Goal: Contribute content: Contribute content

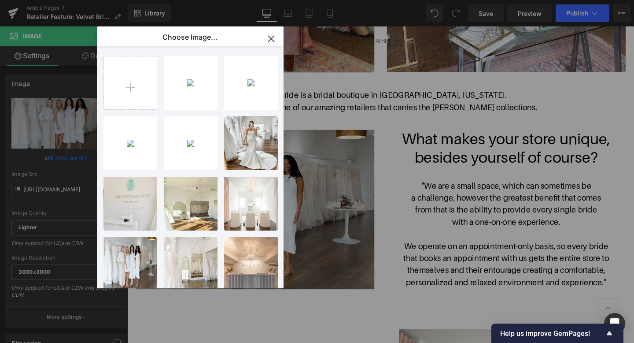
click at [272, 40] on icon "button" at bounding box center [271, 39] width 6 height 6
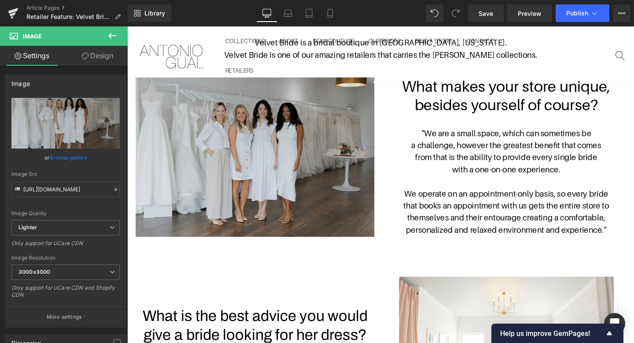
scroll to position [417, 0]
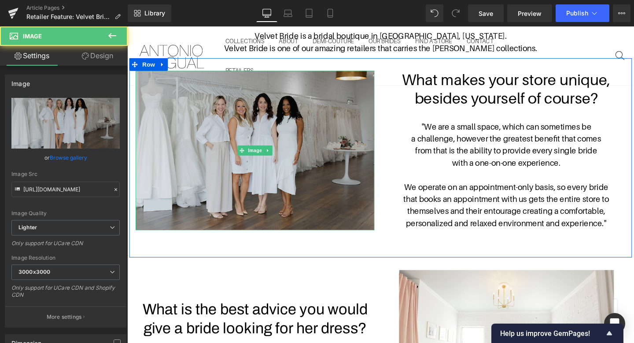
click at [330, 147] on img at bounding box center [261, 156] width 251 height 167
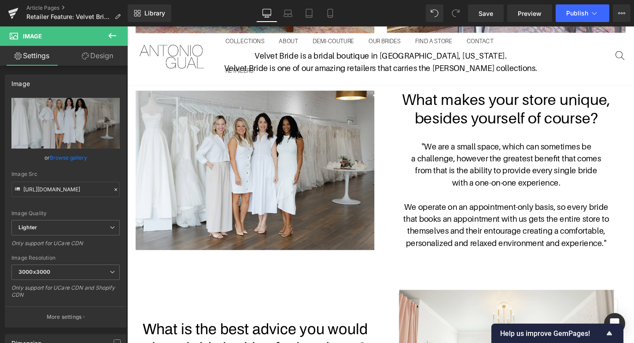
scroll to position [396, 0]
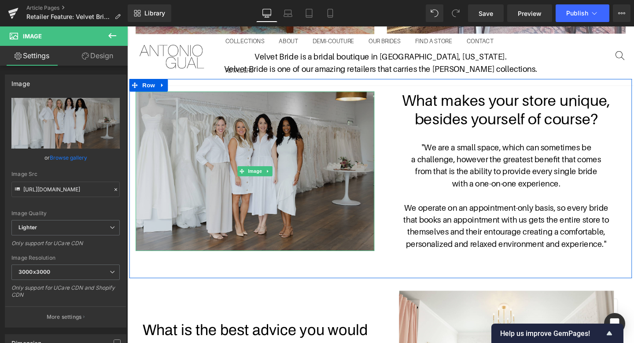
click at [254, 152] on img at bounding box center [261, 178] width 251 height 167
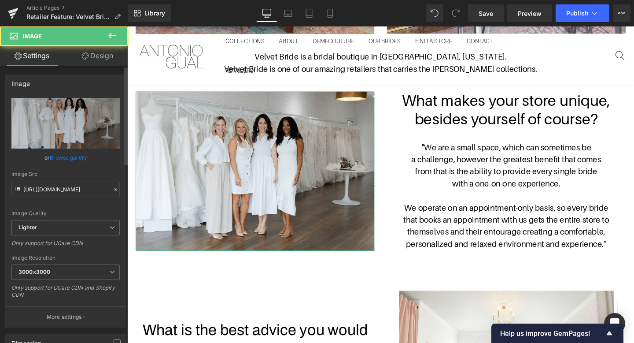
click at [67, 159] on link "Browse gallery" at bounding box center [68, 157] width 37 height 15
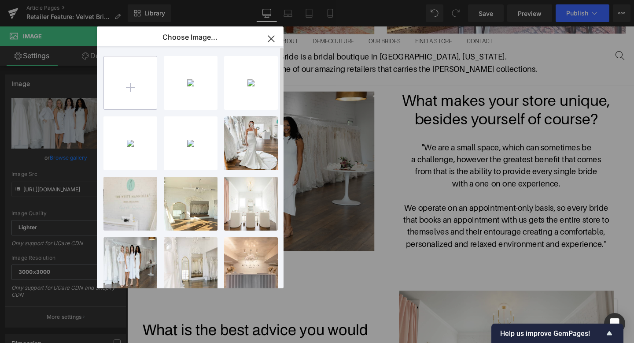
click at [143, 81] on input "file" at bounding box center [130, 82] width 53 height 53
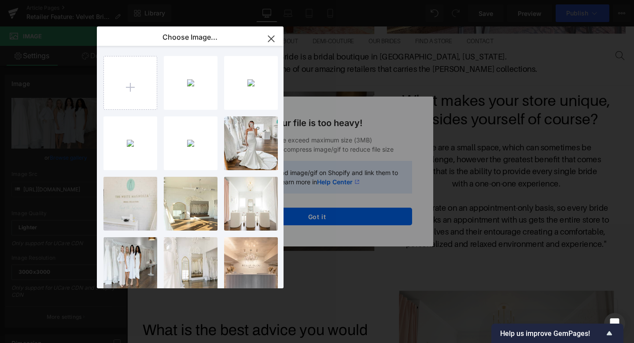
click at [273, 36] on icon "button" at bounding box center [271, 39] width 14 height 14
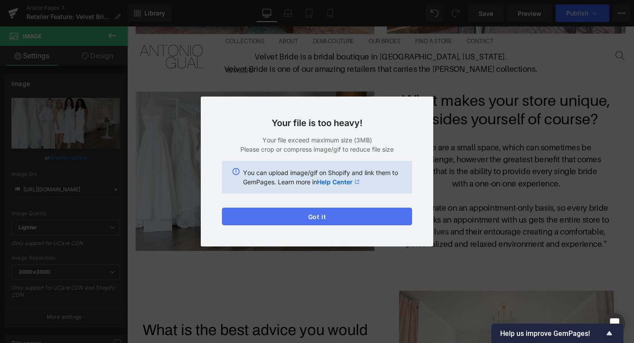
click at [296, 210] on button "Got it" at bounding box center [317, 216] width 190 height 18
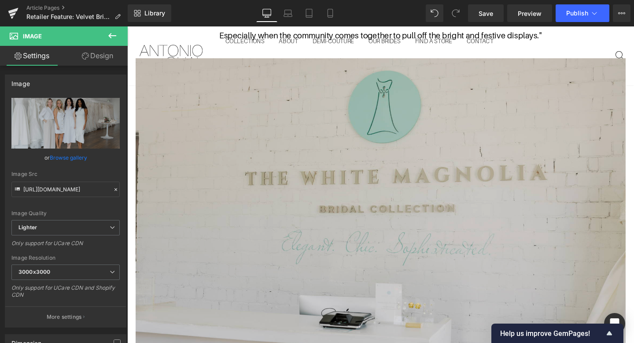
click at [241, 120] on img at bounding box center [393, 230] width 515 height 340
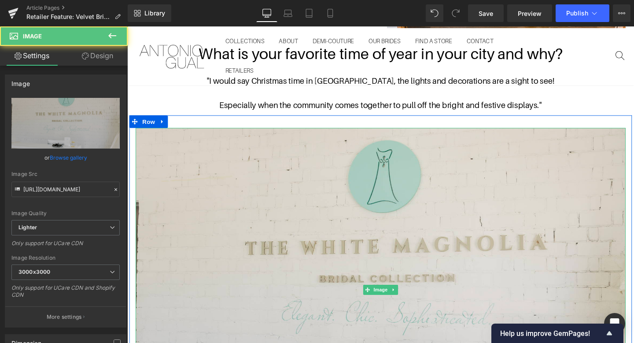
scroll to position [1303, 0]
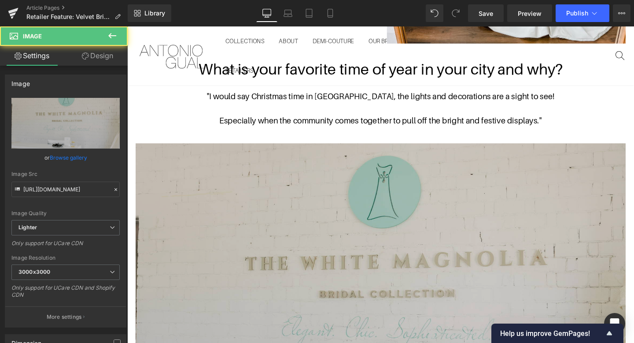
click at [168, 157] on img at bounding box center [393, 319] width 515 height 340
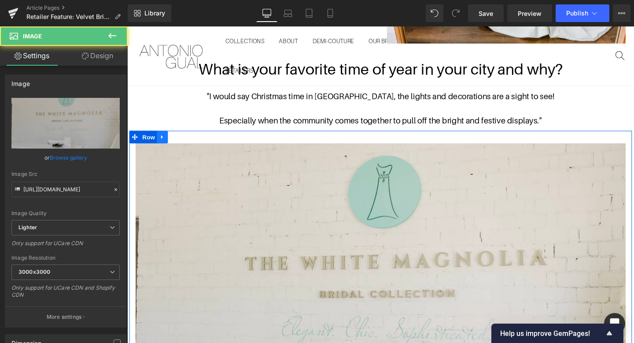
click at [163, 141] on icon at bounding box center [164, 143] width 6 height 7
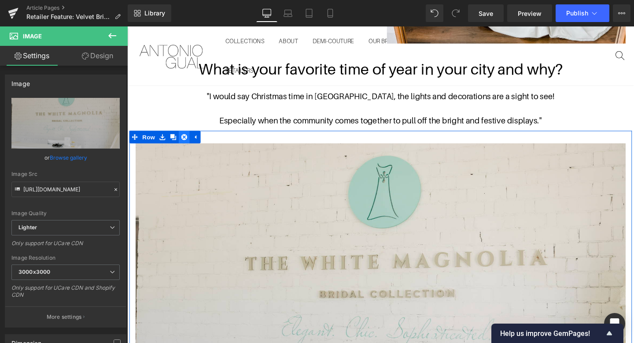
click at [189, 142] on icon at bounding box center [187, 143] width 6 height 6
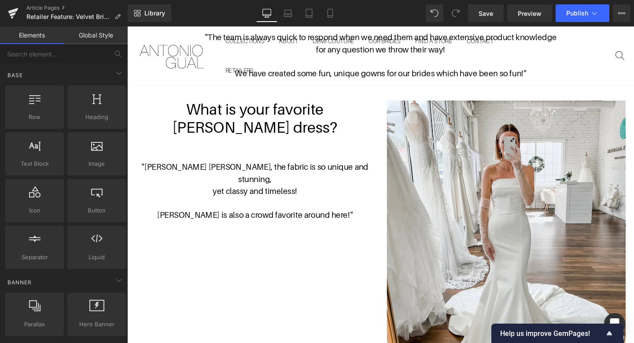
scroll to position [945, 0]
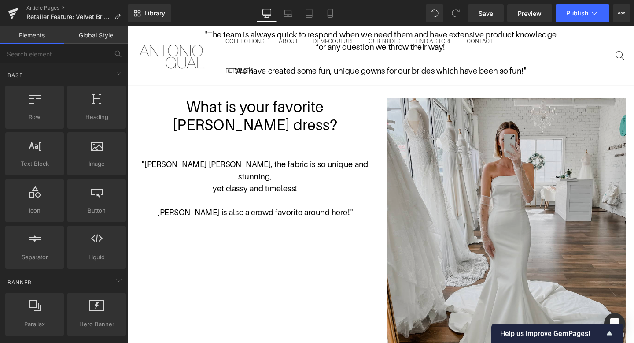
click at [474, 197] on img at bounding box center [525, 251] width 251 height 301
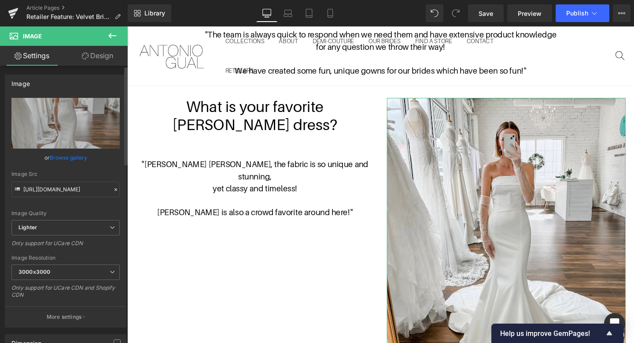
click at [76, 160] on link "Browse gallery" at bounding box center [68, 157] width 37 height 15
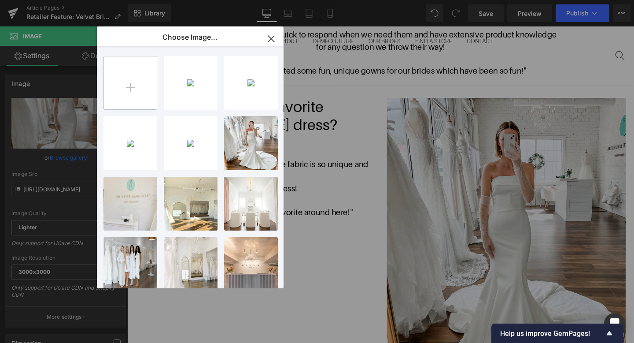
click at [136, 108] on input "file" at bounding box center [130, 82] width 53 height 53
type input "C:\fakepath\022Velvet Bride Content Shoot_March 03, 2022-33_websize (1).jpg"
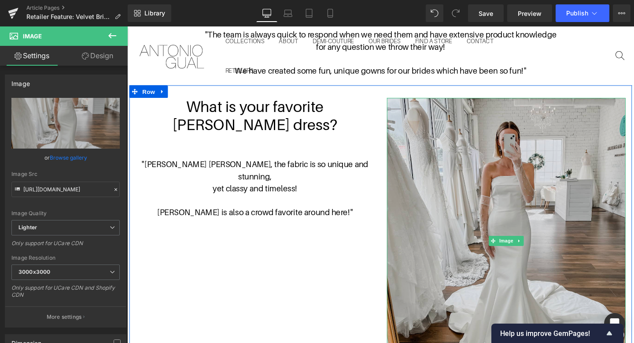
click at [478, 185] on img at bounding box center [525, 251] width 251 height 301
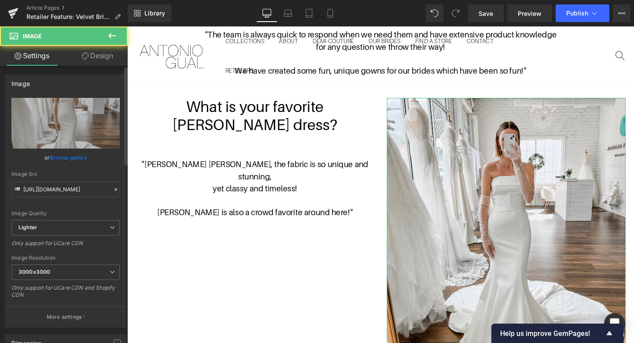
click at [76, 156] on link "Browse gallery" at bounding box center [68, 157] width 37 height 15
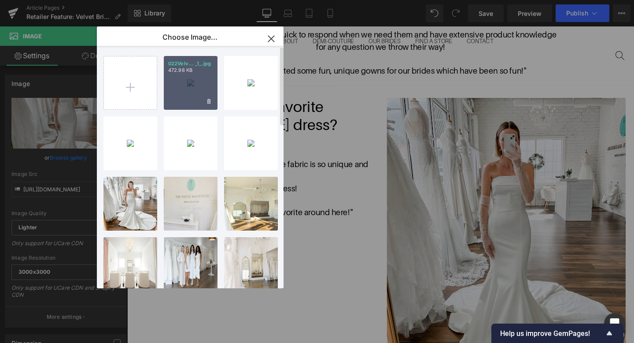
click at [200, 89] on div "022Velv... _1_.jpg 472.98 KB" at bounding box center [191, 83] width 54 height 54
type input "[URL][DOMAIN_NAME]"
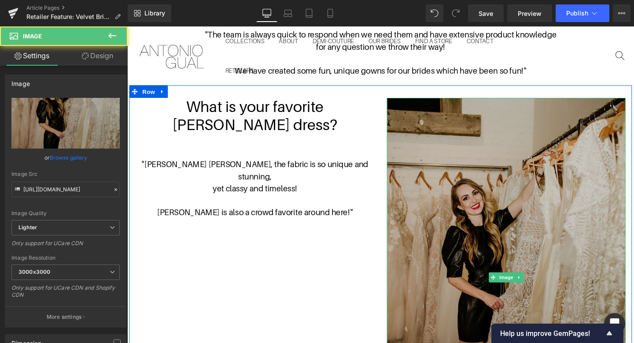
click at [456, 158] on img at bounding box center [525, 289] width 251 height 377
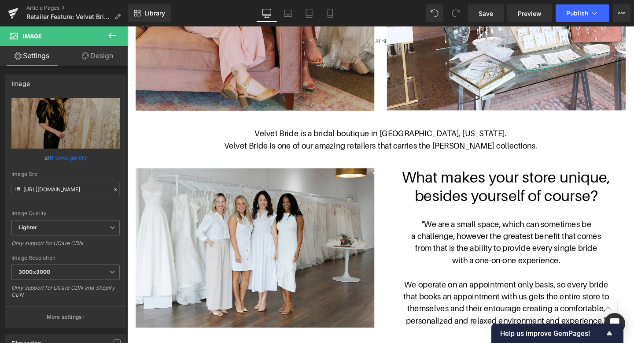
scroll to position [311, 0]
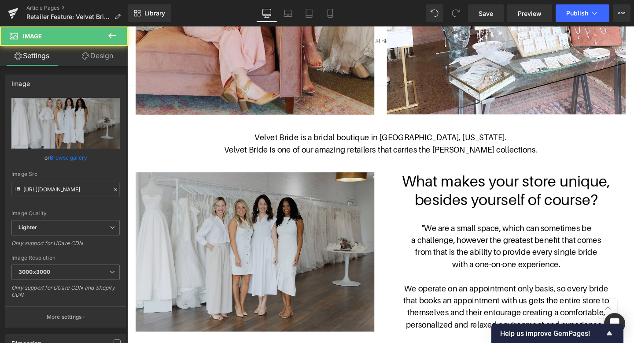
click at [270, 235] on img at bounding box center [261, 263] width 251 height 167
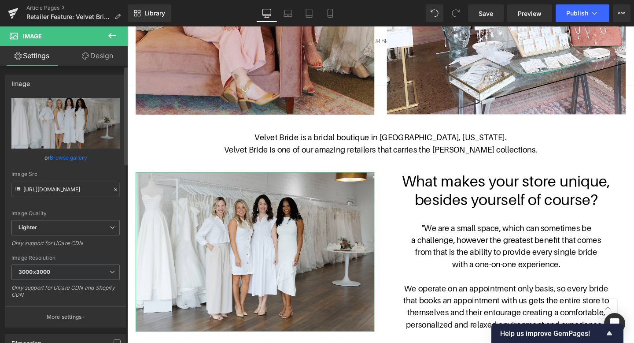
click at [69, 156] on link "Browse gallery" at bounding box center [68, 157] width 37 height 15
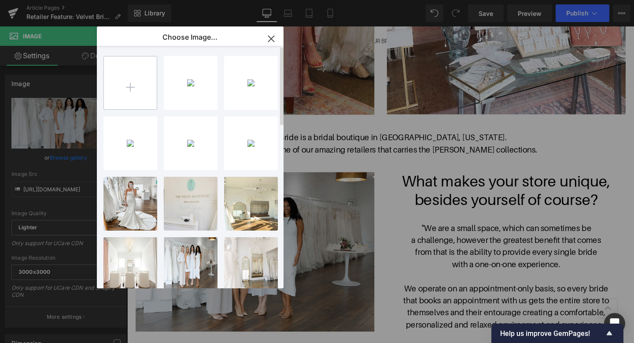
click at [129, 89] on input "file" at bounding box center [130, 82] width 53 height 53
type input "C:\fakepath\9604127992_v1.jpg_exif1.jpg"
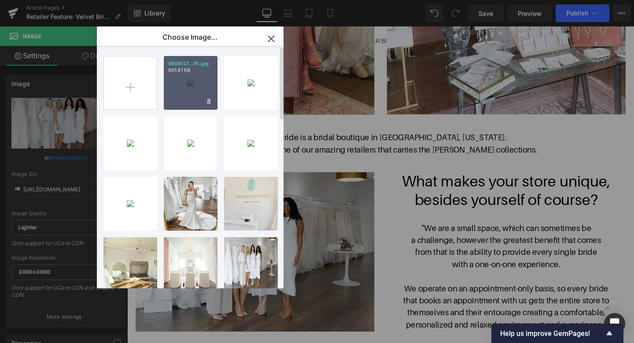
click at [184, 67] on p "801.91 KB" at bounding box center [190, 70] width 45 height 7
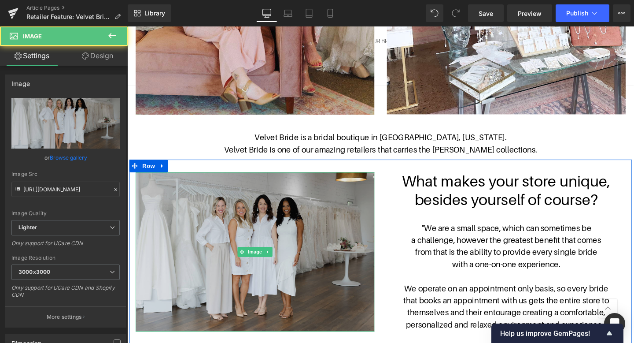
click at [248, 218] on img at bounding box center [261, 263] width 251 height 167
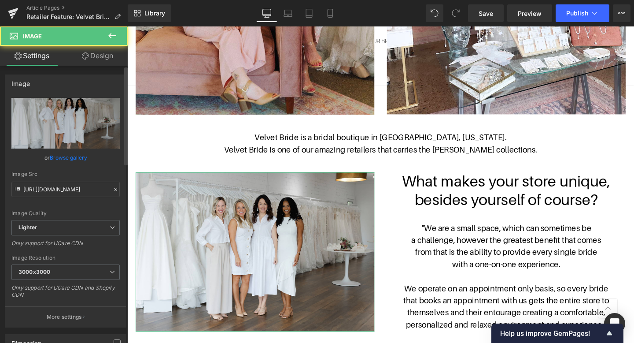
click at [84, 159] on link "Browse gallery" at bounding box center [68, 157] width 37 height 15
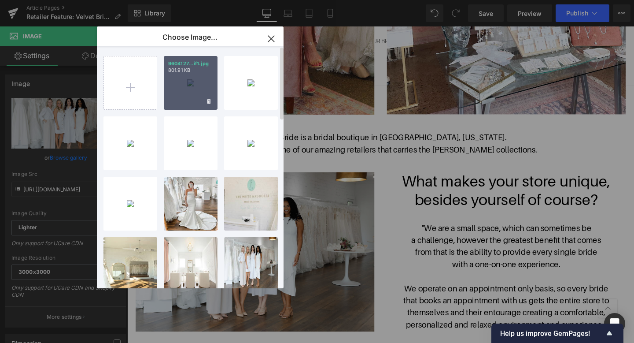
click at [207, 89] on div "9604127...if1.jpg 801.91 KB" at bounding box center [191, 83] width 54 height 54
type input "[URL][DOMAIN_NAME]"
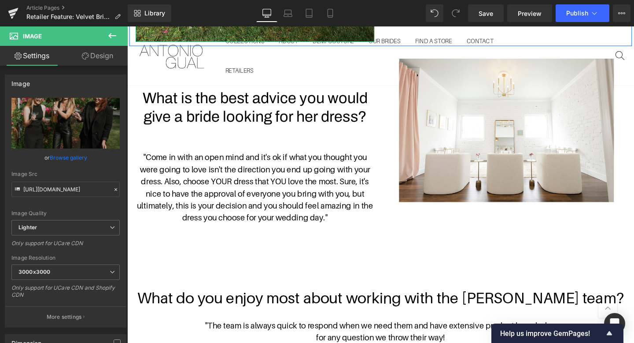
scroll to position [760, 0]
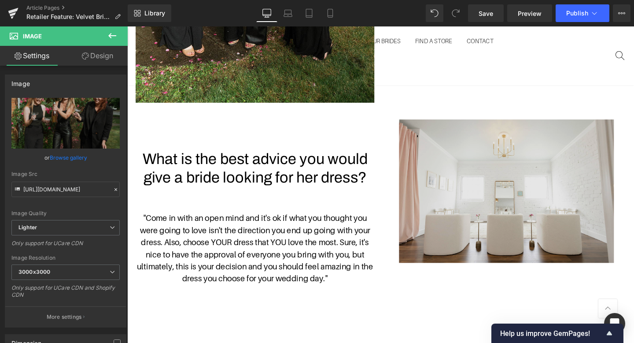
click at [524, 218] on img at bounding box center [526, 199] width 226 height 151
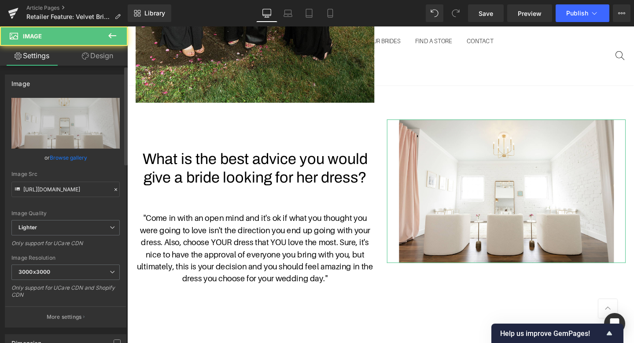
click at [80, 155] on link "Browse gallery" at bounding box center [68, 157] width 37 height 15
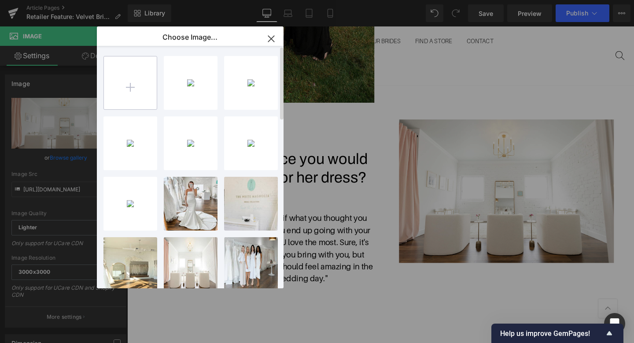
click at [127, 78] on input "file" at bounding box center [130, 82] width 53 height 53
type input "C:\fakepath\9604127890_v1.jpg_exif1.jpg"
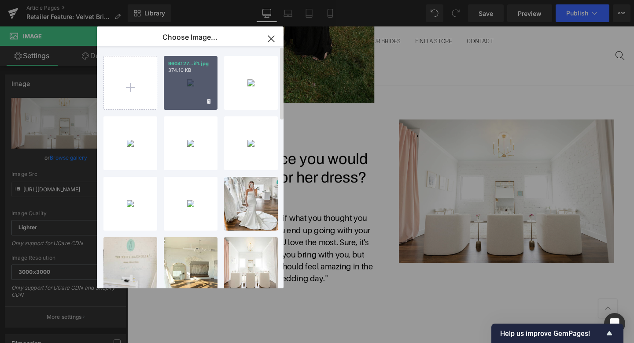
click at [189, 86] on div "9604127...if1.jpg 374.10 KB" at bounding box center [191, 83] width 54 height 54
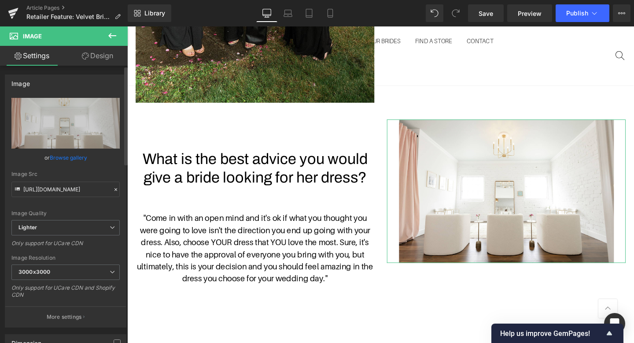
click at [72, 159] on link "Browse gallery" at bounding box center [68, 157] width 37 height 15
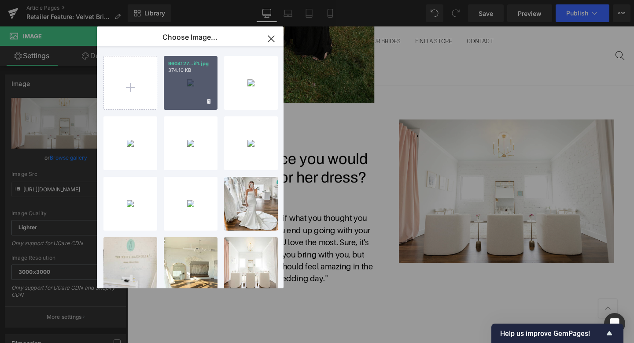
click at [210, 68] on p "374.10 KB" at bounding box center [190, 70] width 45 height 7
type input "[URL][DOMAIN_NAME]"
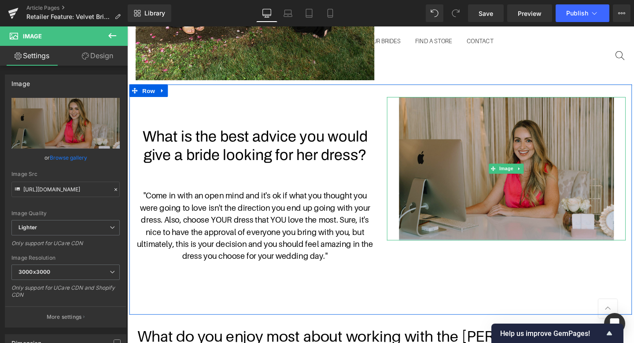
scroll to position [781, 0]
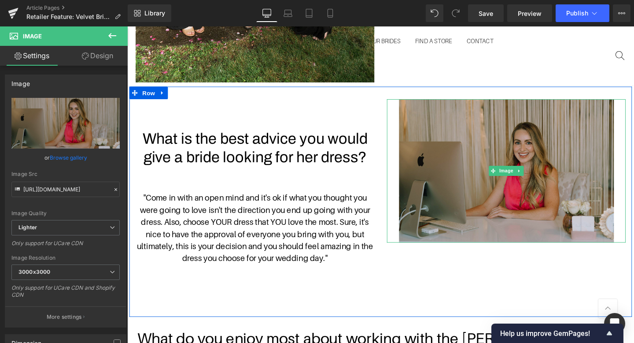
click at [413, 123] on img at bounding box center [526, 178] width 226 height 151
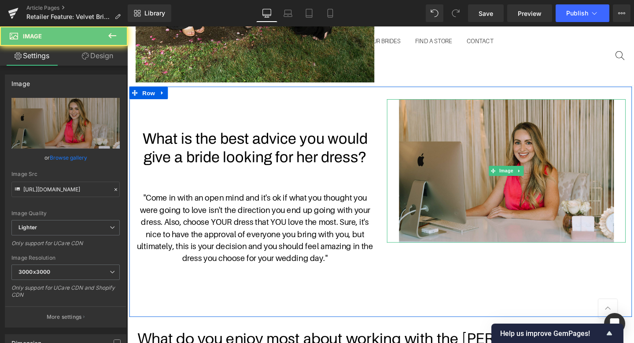
click at [407, 114] on div at bounding box center [525, 178] width 251 height 151
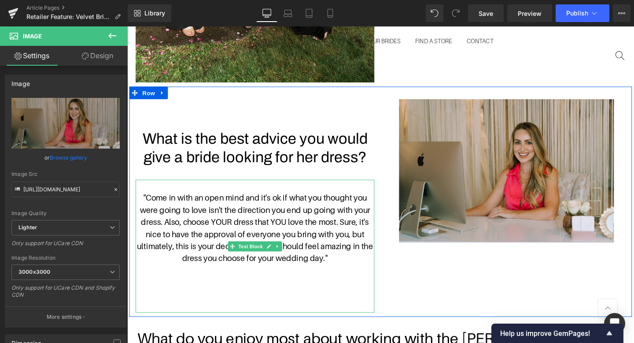
click at [346, 194] on p at bounding box center [261, 194] width 251 height 13
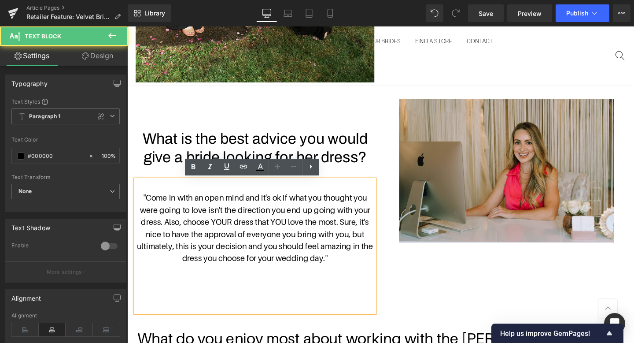
click at [140, 200] on p ""Come in with an open mind and it's ok if what you thought you were going to lo…" at bounding box center [261, 238] width 251 height 76
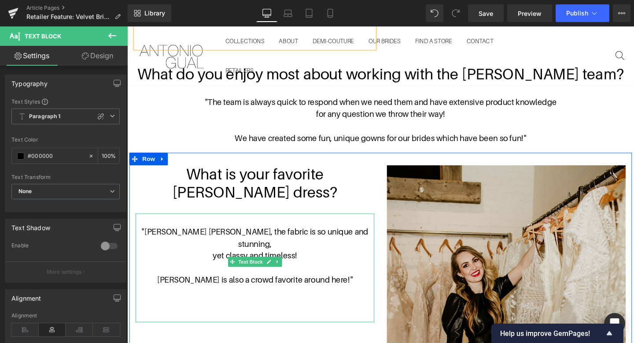
scroll to position [1048, 0]
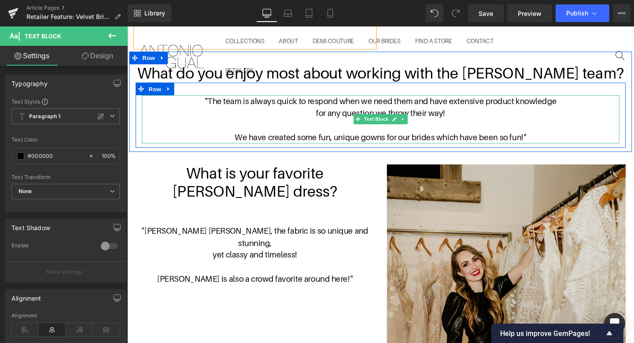
drag, startPoint x: 545, startPoint y: 141, endPoint x: 212, endPoint y: 107, distance: 334.8
click at [212, 107] on div ""The team is always quick to respond when we need them and have extensive produ…" at bounding box center [394, 124] width 502 height 51
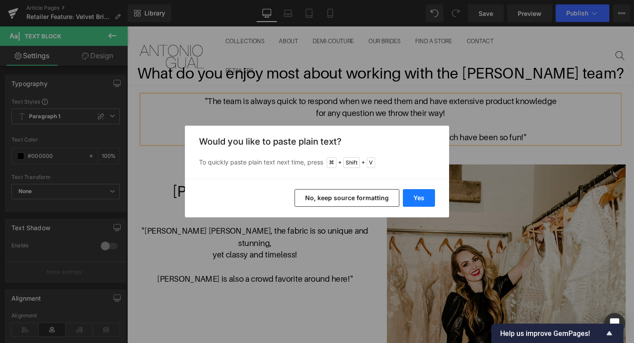
click at [415, 193] on button "Yes" at bounding box center [419, 198] width 32 height 18
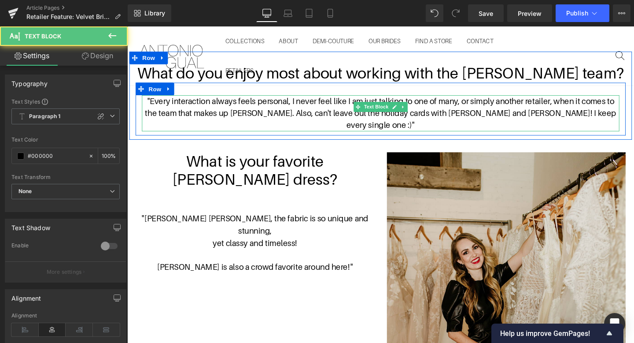
click at [476, 104] on p ""Every interaction always feels personal, I never feel like I am just talking t…" at bounding box center [394, 118] width 502 height 38
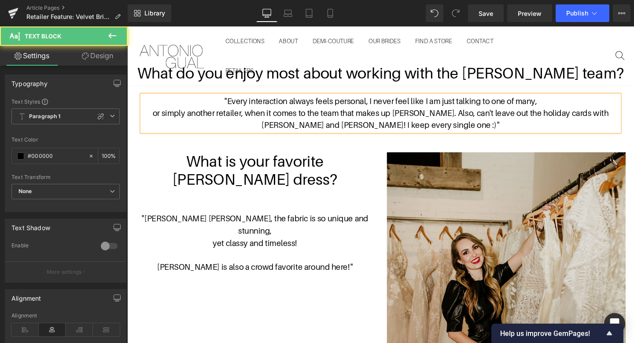
click at [452, 117] on p "or simply another retailer, when it comes to the team that makes up [PERSON_NAM…" at bounding box center [394, 124] width 502 height 26
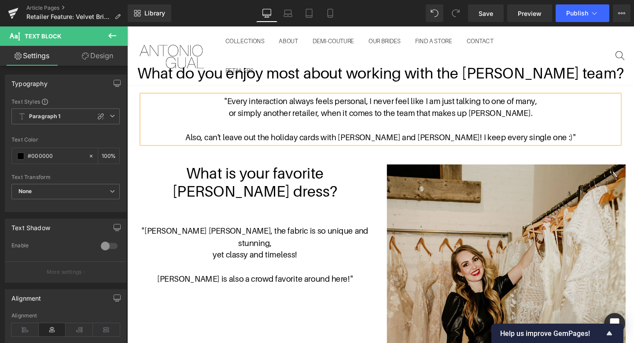
click at [558, 129] on p at bounding box center [394, 130] width 502 height 13
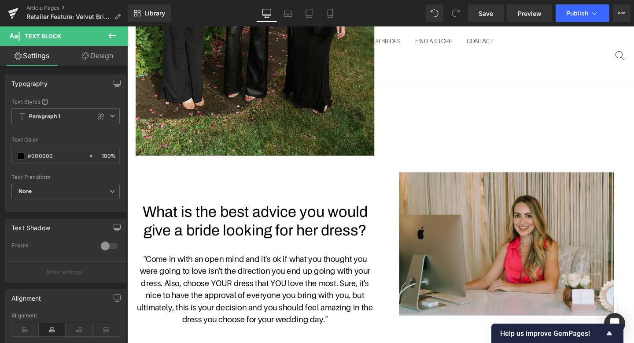
scroll to position [695, 0]
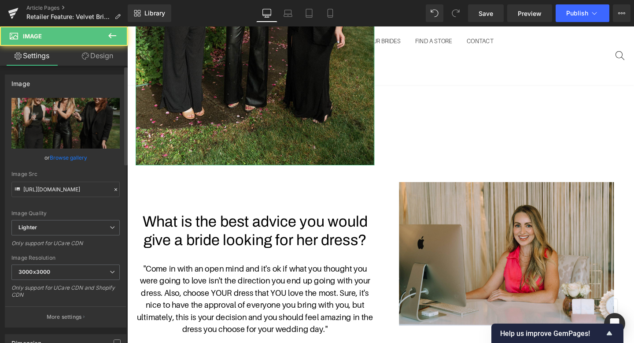
click at [58, 157] on link "Browse gallery" at bounding box center [68, 157] width 37 height 15
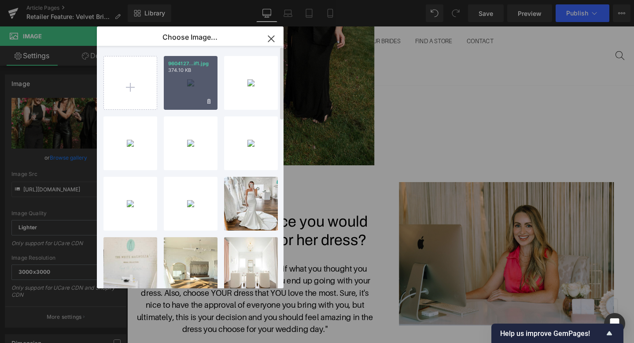
click at [200, 65] on p "9604127...if1.jpg" at bounding box center [190, 63] width 45 height 7
type input "[URL][DOMAIN_NAME]"
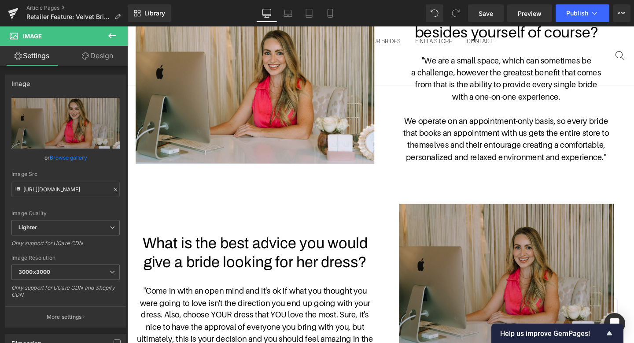
scroll to position [489, 0]
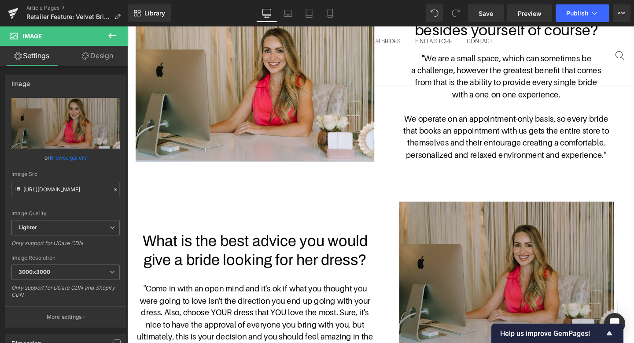
click at [489, 261] on img at bounding box center [526, 286] width 226 height 151
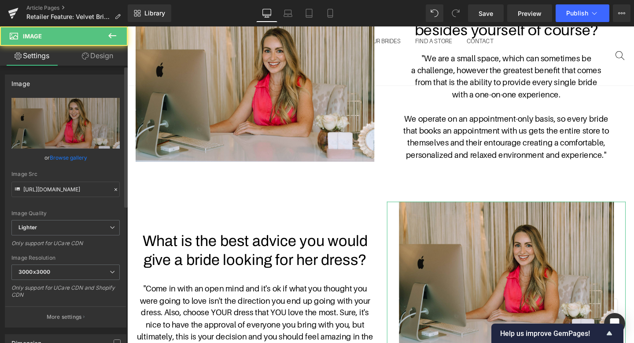
click at [78, 157] on link "Browse gallery" at bounding box center [68, 157] width 37 height 15
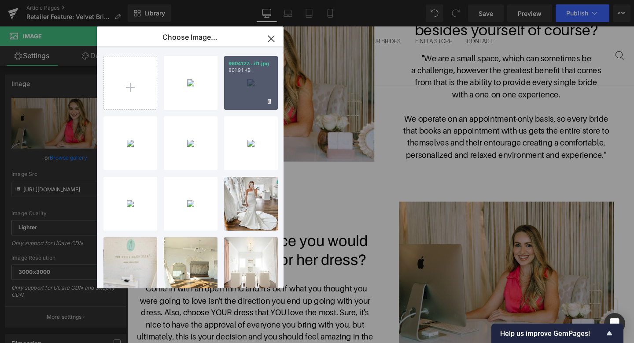
click at [248, 95] on div "9604127...if1.jpg 801.91 KB" at bounding box center [251, 83] width 54 height 54
type input "[URL][DOMAIN_NAME]"
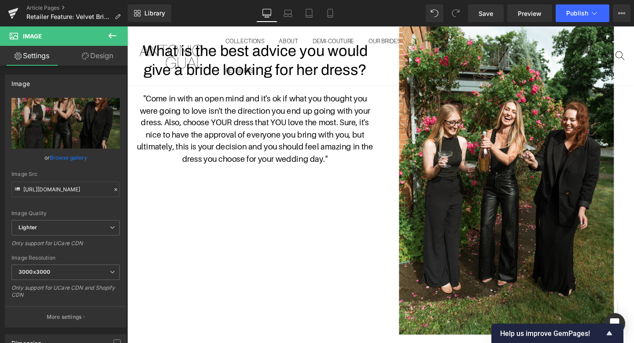
scroll to position [689, 0]
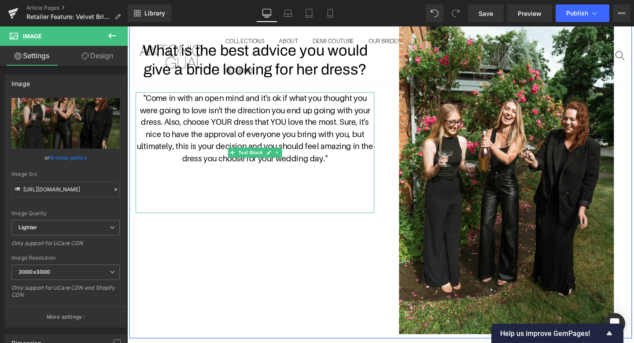
click at [250, 100] on span ""Come in with an open mind and it's ok if what you thought you were going to lo…" at bounding box center [261, 133] width 248 height 73
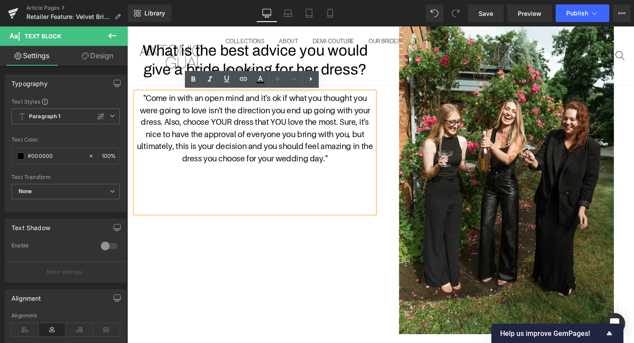
click at [317, 100] on span ""Come in with an open mind and it's ok if what you thought you were going to lo…" at bounding box center [261, 133] width 248 height 73
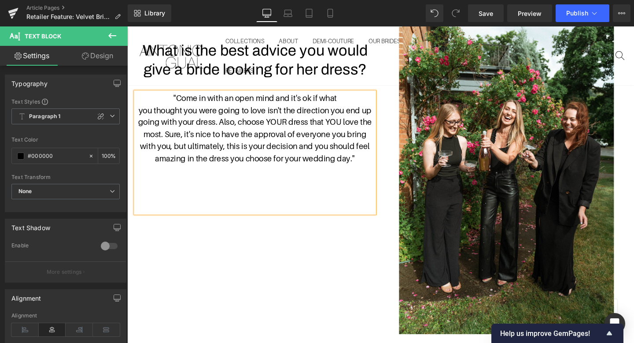
click at [273, 113] on span "you thought you were going to love isn't the direction you end up going with yo…" at bounding box center [262, 140] width 246 height 60
click at [341, 115] on span "you thought you were going to love, isn't the direction you end up going with y…" at bounding box center [261, 140] width 247 height 60
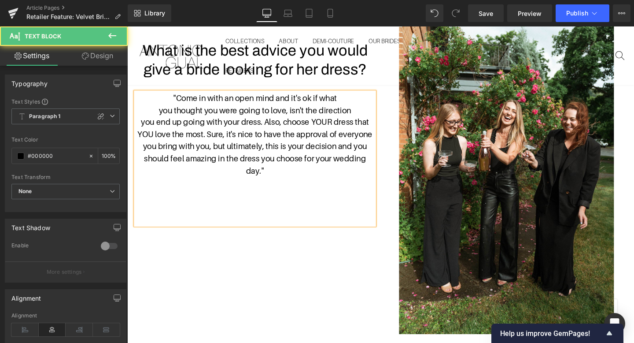
click at [274, 126] on span "you end up going with your dress. Also, choose YOUR dress that YOU love the mos…" at bounding box center [261, 152] width 247 height 60
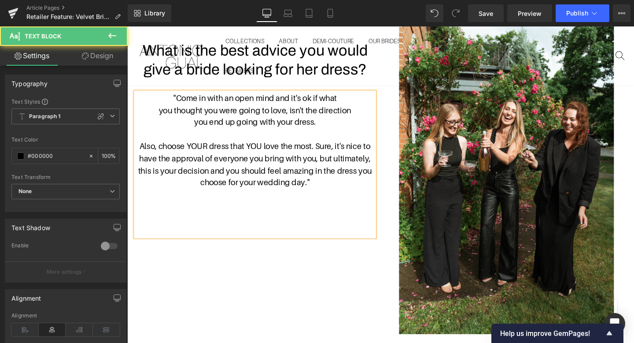
click at [329, 149] on span "Also, choose YOUR dress that YOU love the most. Sure, it's nice to have the app…" at bounding box center [262, 172] width 246 height 48
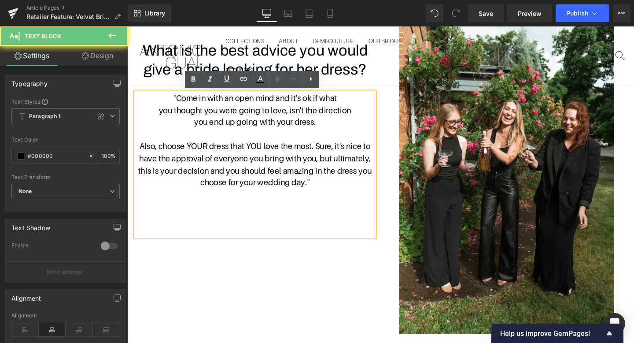
click at [327, 148] on span "Also, choose YOUR dress that YOU love the most. Sure, it's nice to have the app…" at bounding box center [262, 172] width 246 height 48
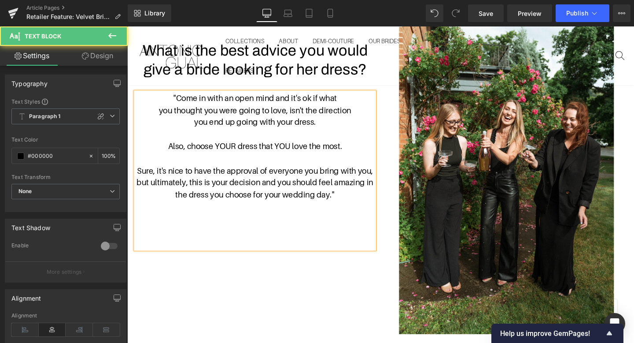
click at [311, 175] on span "Sure, it's nice to have the approval of everyone you bring with you, but ultima…" at bounding box center [261, 190] width 249 height 35
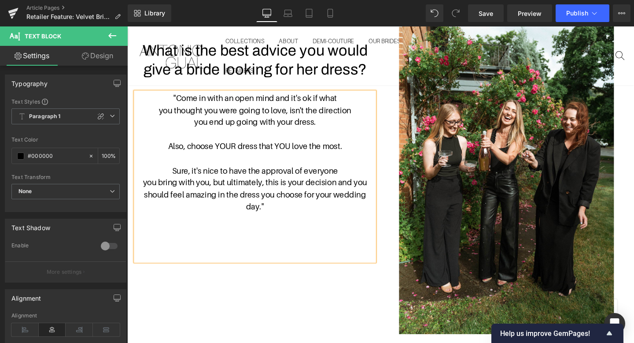
click at [296, 189] on span "you bring with you, but ultimately, this is your decision and you should feel a…" at bounding box center [262, 202] width 236 height 35
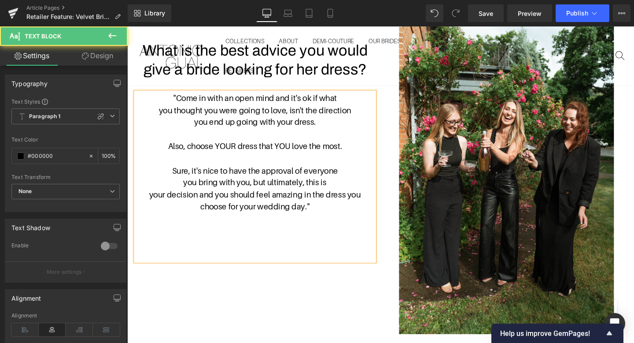
click at [312, 203] on span "your decision and you should feel amazing in the dress you choose for your wedd…" at bounding box center [262, 209] width 222 height 22
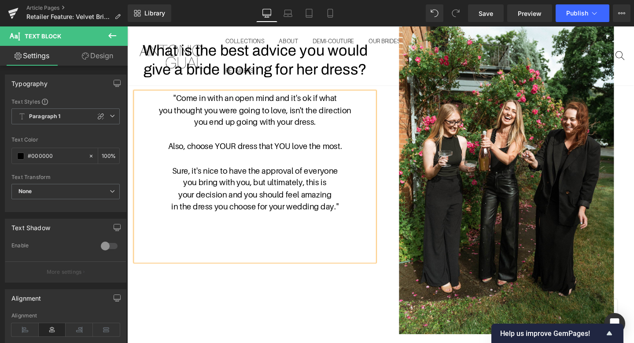
click at [305, 312] on div "What is the best advice you would give a bride looking for her dress? Heading "…" at bounding box center [394, 175] width 529 height 356
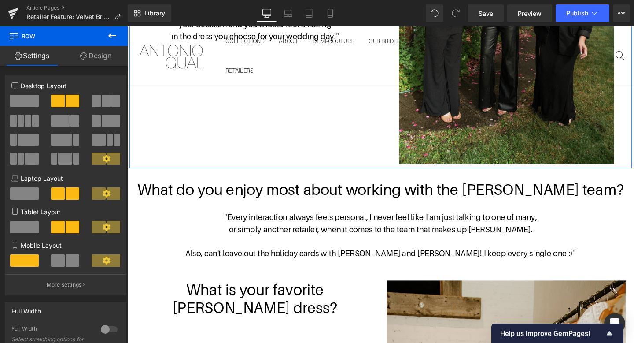
scroll to position [872, 0]
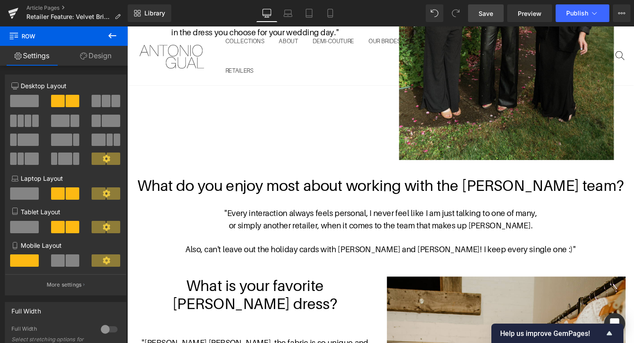
click at [477, 20] on link "Save" at bounding box center [486, 13] width 36 height 18
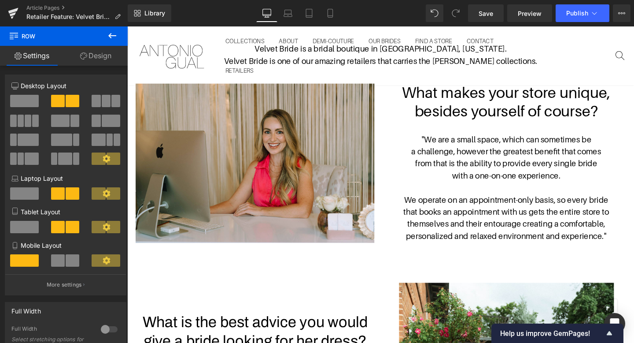
scroll to position [423, 0]
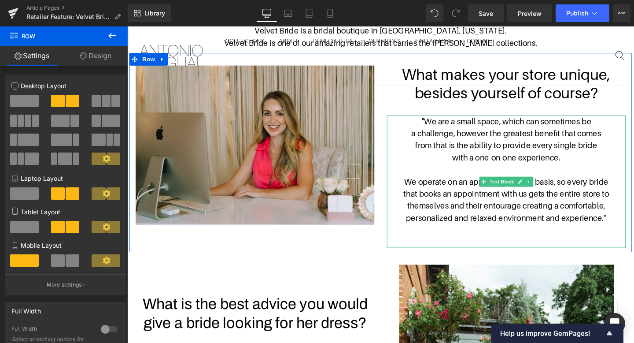
click at [612, 188] on span "We operate on an appointment-only basis, so every bride" at bounding box center [526, 190] width 215 height 10
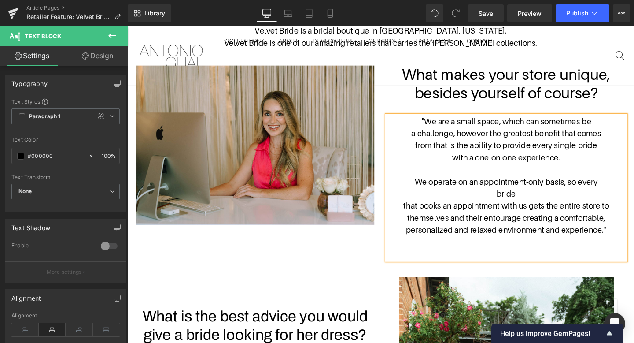
click at [416, 216] on p "that books an appointment with us gets the entire store to themselves and their…" at bounding box center [525, 227] width 251 height 38
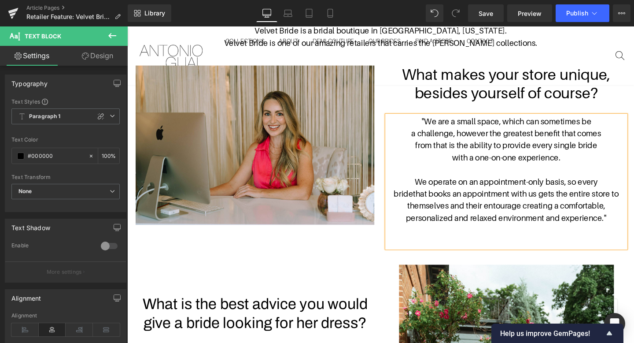
click at [578, 201] on span "that books an appointment with us gets the entire store to themselves and their…" at bounding box center [533, 214] width 224 height 35
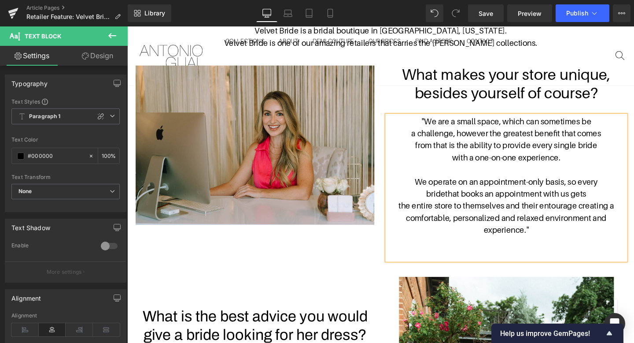
click at [602, 214] on span "the entire store to themselves and their entourage creating a comfortable, pers…" at bounding box center [526, 227] width 227 height 35
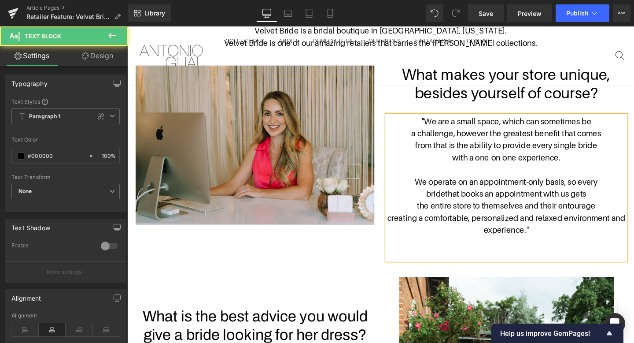
click at [619, 212] on span "the entire store to themselves and their entourage" at bounding box center [526, 215] width 188 height 10
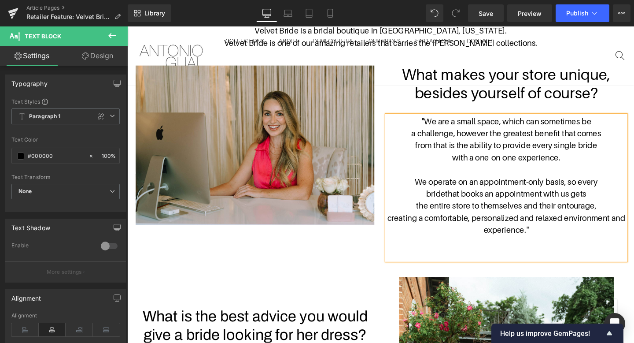
click at [587, 227] on span "creating a comfortable, personalized and relaxed environment and experience." at bounding box center [526, 233] width 250 height 22
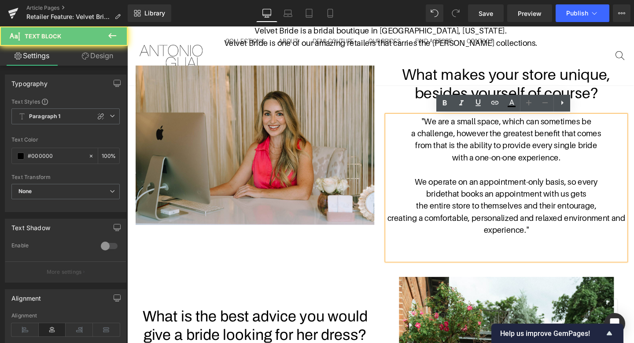
click at [585, 227] on span "creating a comfortable, personalized and relaxed environment and experience." at bounding box center [526, 233] width 250 height 22
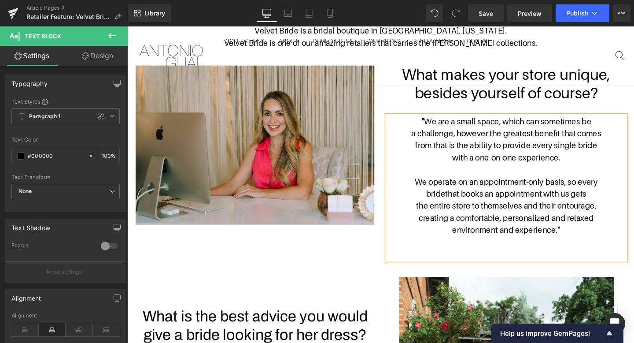
click at [619, 228] on p "creating a comfortable, personalized and relaxed" at bounding box center [525, 227] width 251 height 13
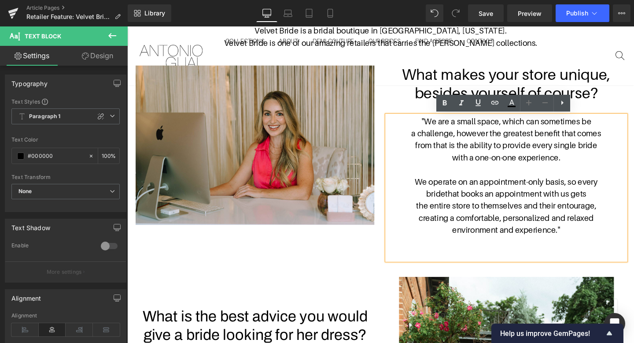
click at [384, 263] on div "Image What makes your store unique, besides yourself of course? Heading "We are…" at bounding box center [394, 165] width 529 height 222
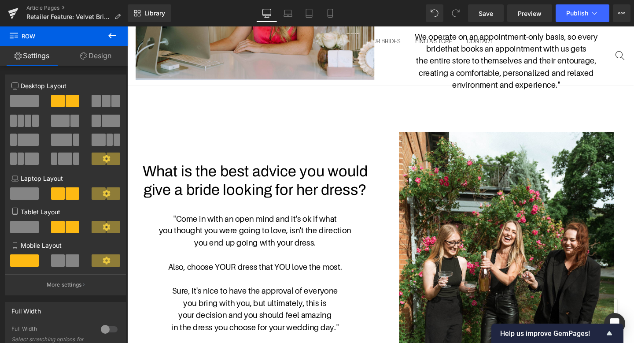
scroll to position [598, 0]
